Goal: Check status: Check status

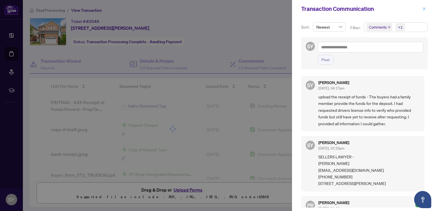
click at [426, 8] on button "button" at bounding box center [423, 8] width 7 height 7
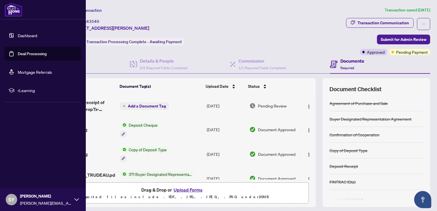
click at [14, 9] on img at bounding box center [14, 10] width 18 height 14
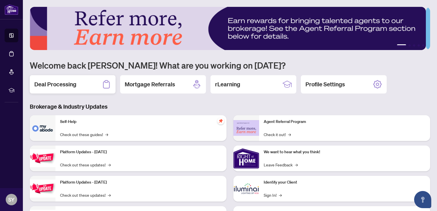
click at [69, 82] on h2 "Deal Processing" at bounding box center [55, 84] width 42 height 8
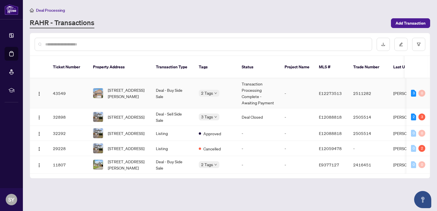
click at [238, 84] on td "Transaction Processing Complete - Awaiting Payment" at bounding box center [258, 93] width 43 height 30
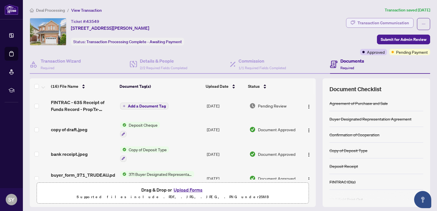
click at [386, 20] on div "Transaction Communication" at bounding box center [382, 22] width 51 height 9
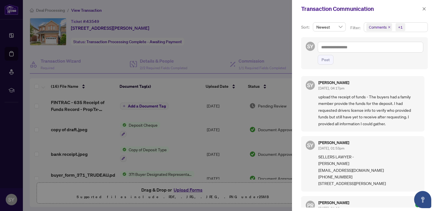
click at [272, 15] on div at bounding box center [218, 105] width 437 height 211
click at [421, 7] on button "button" at bounding box center [423, 8] width 7 height 7
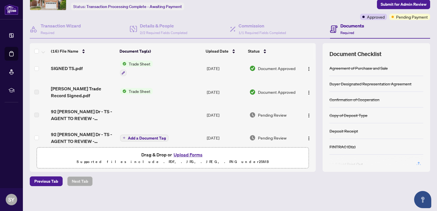
scroll to position [36, 0]
